Goal: Task Accomplishment & Management: Use online tool/utility

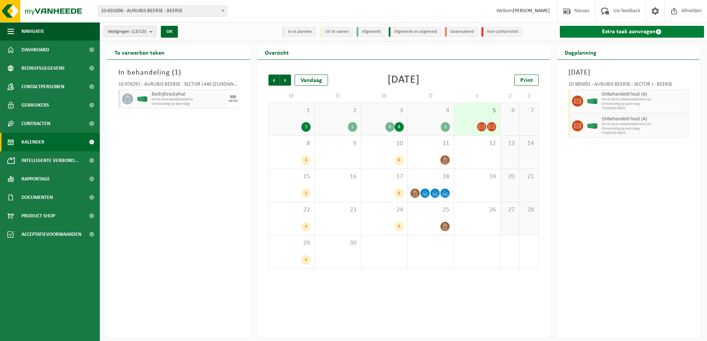
click at [608, 29] on link "Extra taak aanvragen" at bounding box center [631, 32] width 144 height 12
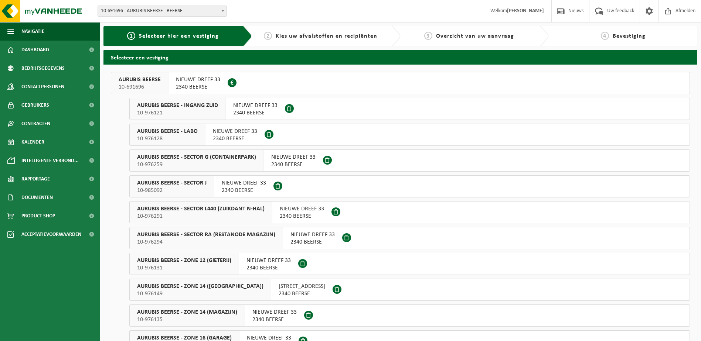
click at [288, 159] on span "NIEUWE DREEF 33" at bounding box center [293, 157] width 44 height 7
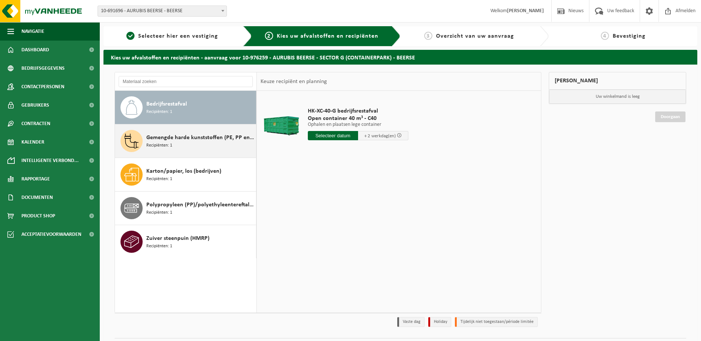
click at [185, 144] on div "Gemengde harde kunststoffen (PE, PP en PVC), recycleerbaar (industrieel) Recipi…" at bounding box center [200, 141] width 108 height 22
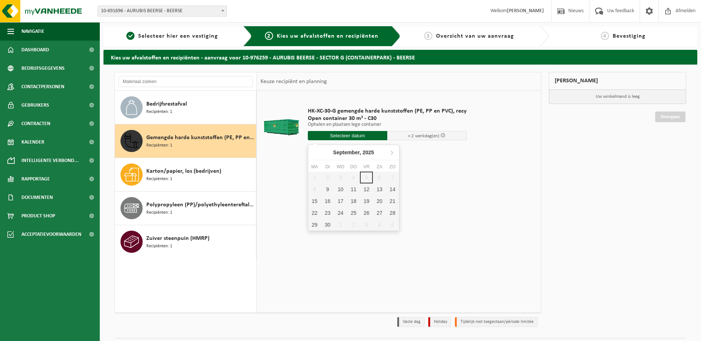
click at [339, 134] on input "text" at bounding box center [347, 135] width 79 height 9
click at [326, 188] on div "9" at bounding box center [327, 190] width 13 height 12
type input "Van 2025-09-09"
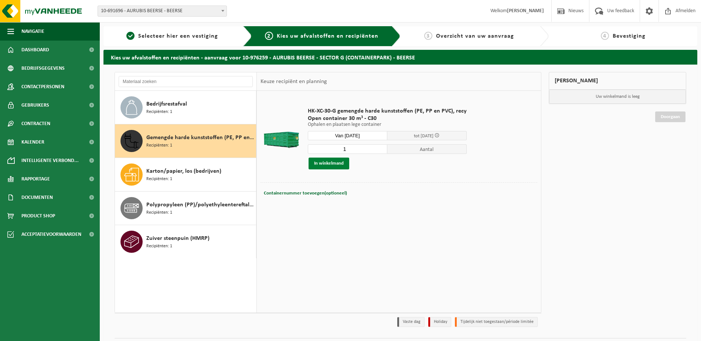
click at [331, 164] on button "In winkelmand" at bounding box center [329, 164] width 41 height 12
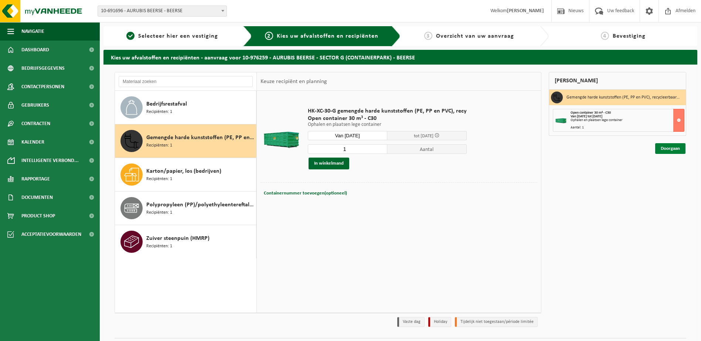
click at [660, 149] on link "Doorgaan" at bounding box center [670, 148] width 30 height 11
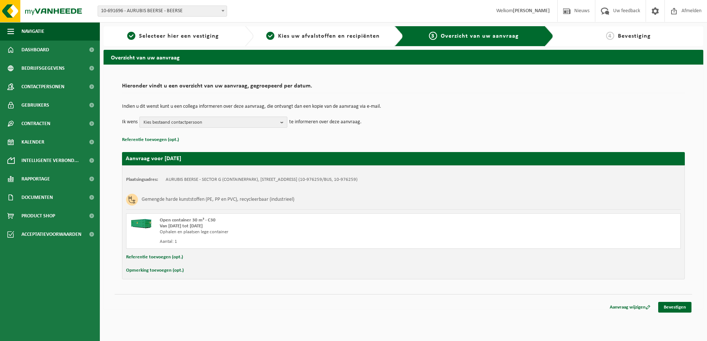
click at [283, 122] on b "button" at bounding box center [283, 122] width 7 height 10
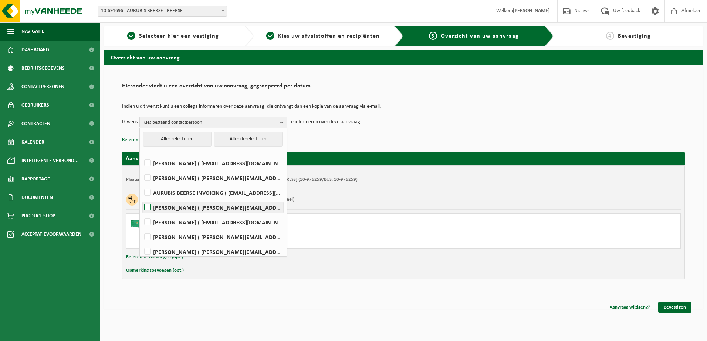
click at [149, 206] on label "Charlotte Jenard ( c.jenard@aurubis.com )" at bounding box center [213, 207] width 140 height 11
click at [142, 198] on input "Charlotte Jenard ( c.jenard@aurubis.com )" at bounding box center [141, 198] width 0 height 0
checkbox input "true"
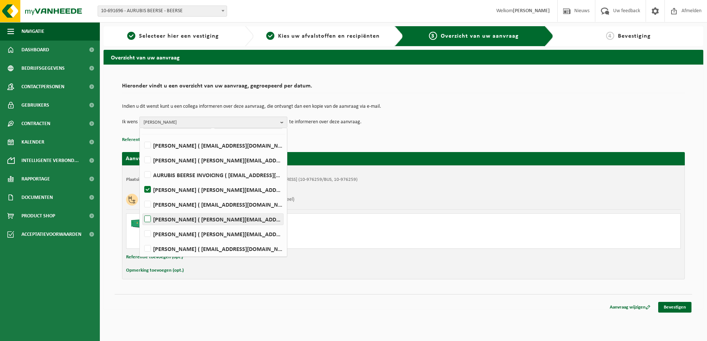
scroll to position [34, 0]
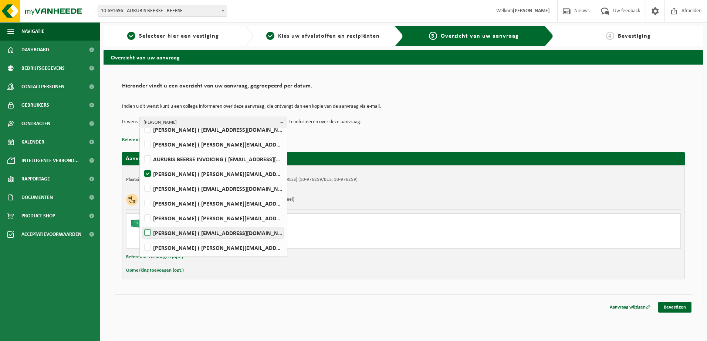
click at [146, 233] on label "Jonathan Van Tilborgh ( j.vantilborgh@aurubis.com )" at bounding box center [213, 233] width 140 height 11
click at [142, 224] on input "Jonathan Van Tilborgh ( j.vantilborgh@aurubis.com )" at bounding box center [141, 224] width 0 height 0
checkbox input "true"
click at [673, 306] on link "Bevestigen" at bounding box center [674, 307] width 33 height 11
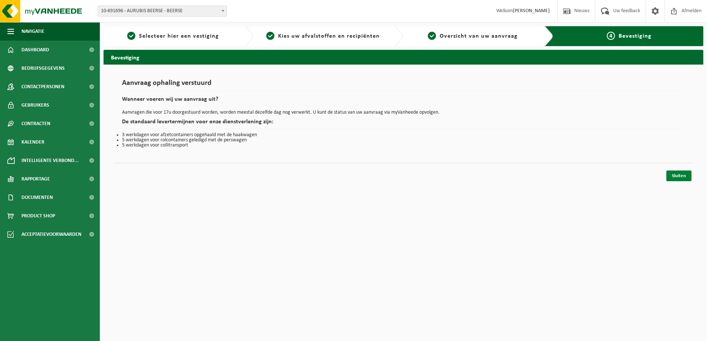
click at [676, 177] on link "Sluiten" at bounding box center [678, 176] width 25 height 11
